Goal: Task Accomplishment & Management: Use online tool/utility

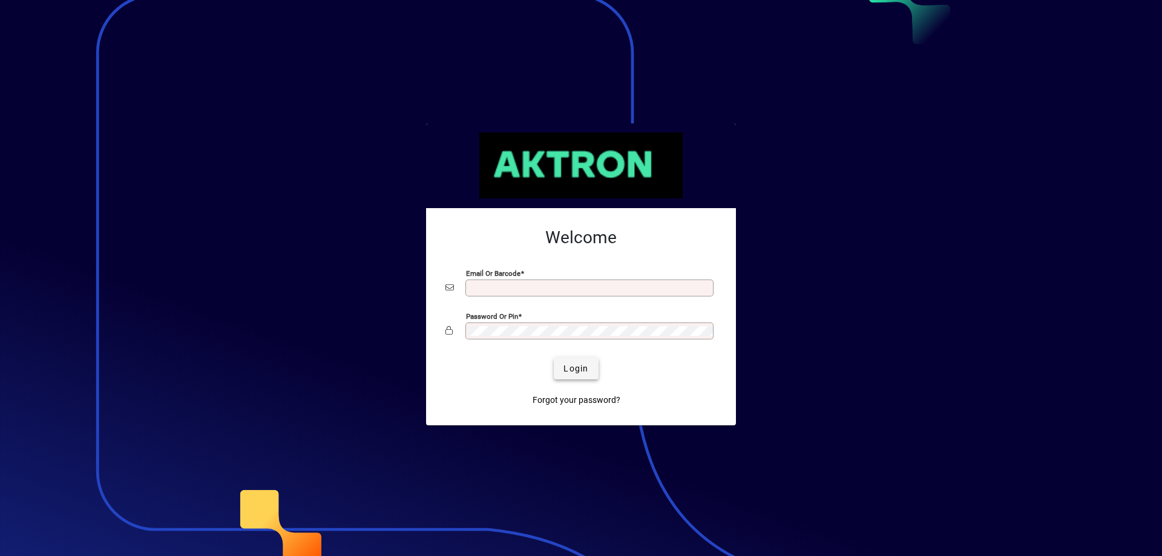
type input "**********"
click at [578, 367] on span "Login" at bounding box center [575, 368] width 25 height 13
